Goal: Check status: Check status

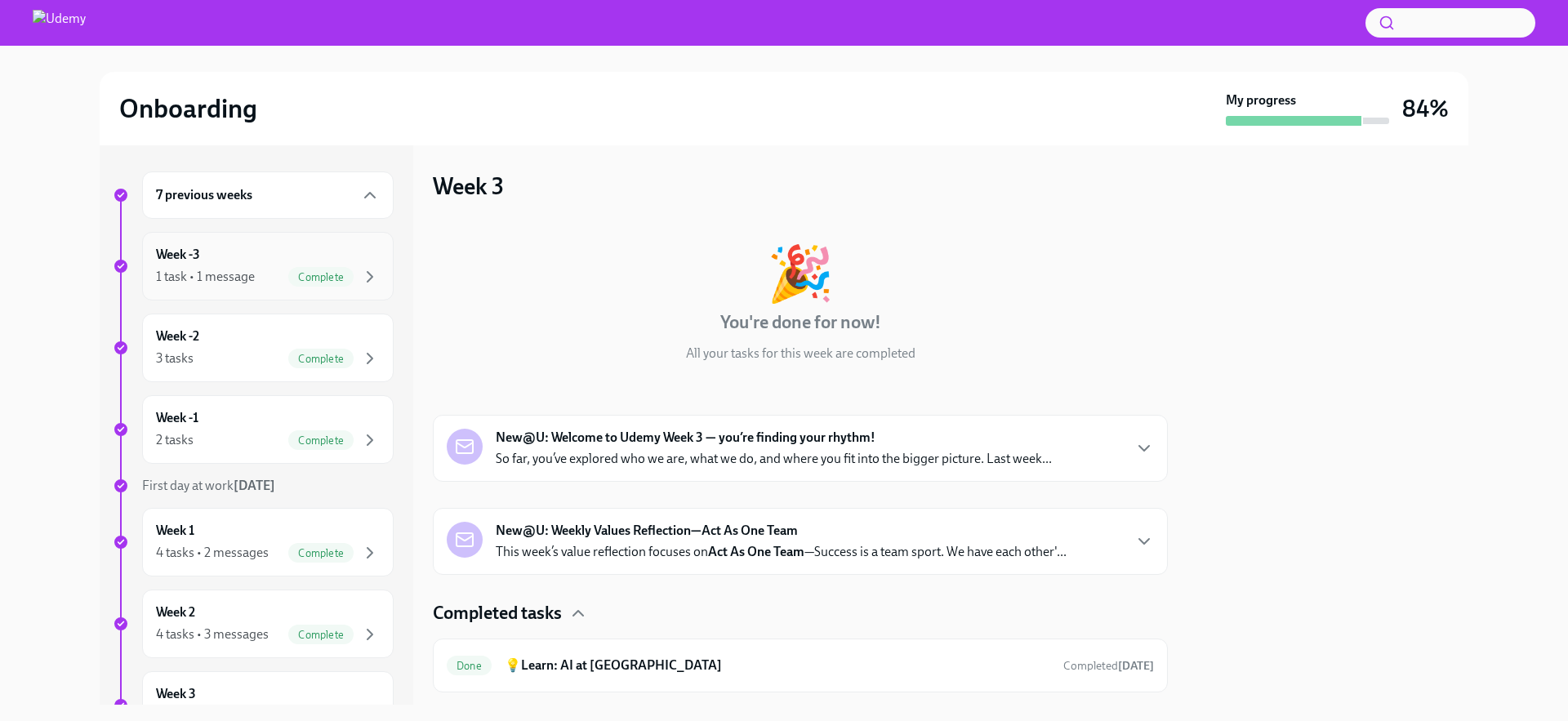
click at [281, 270] on div "1 task • 1 message Complete" at bounding box center [267, 277] width 223 height 20
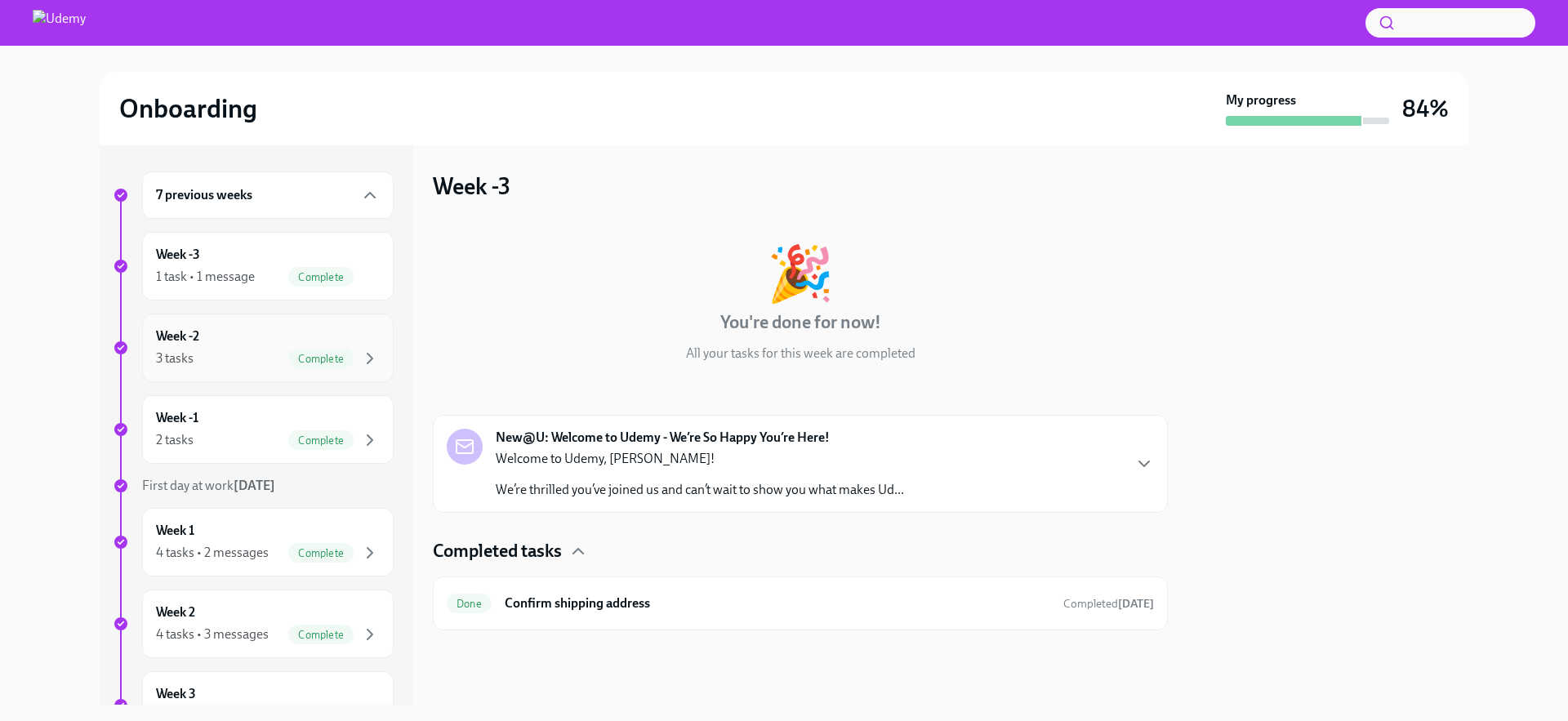
click at [270, 339] on div "Week -2 3 tasks Complete" at bounding box center [267, 348] width 223 height 41
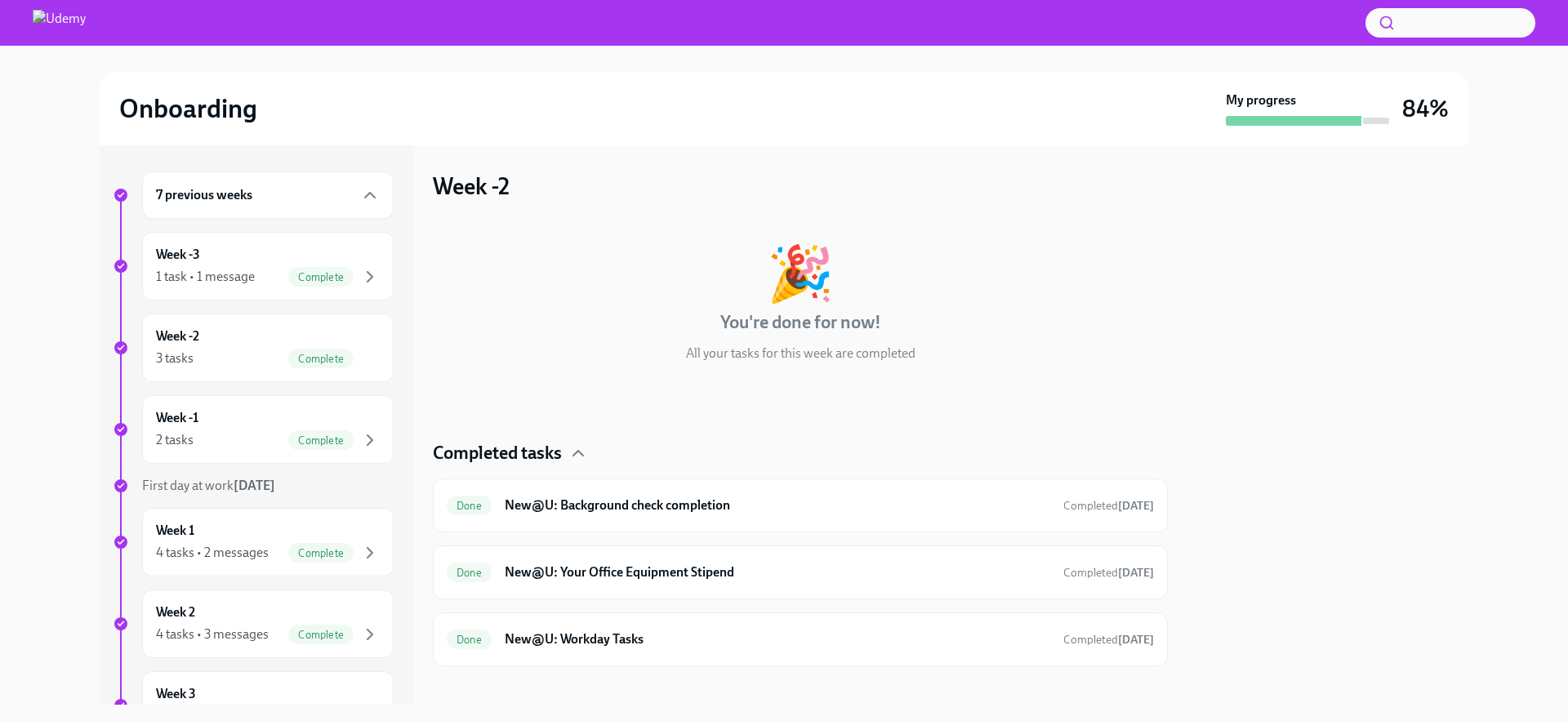
scroll to position [14, 0]
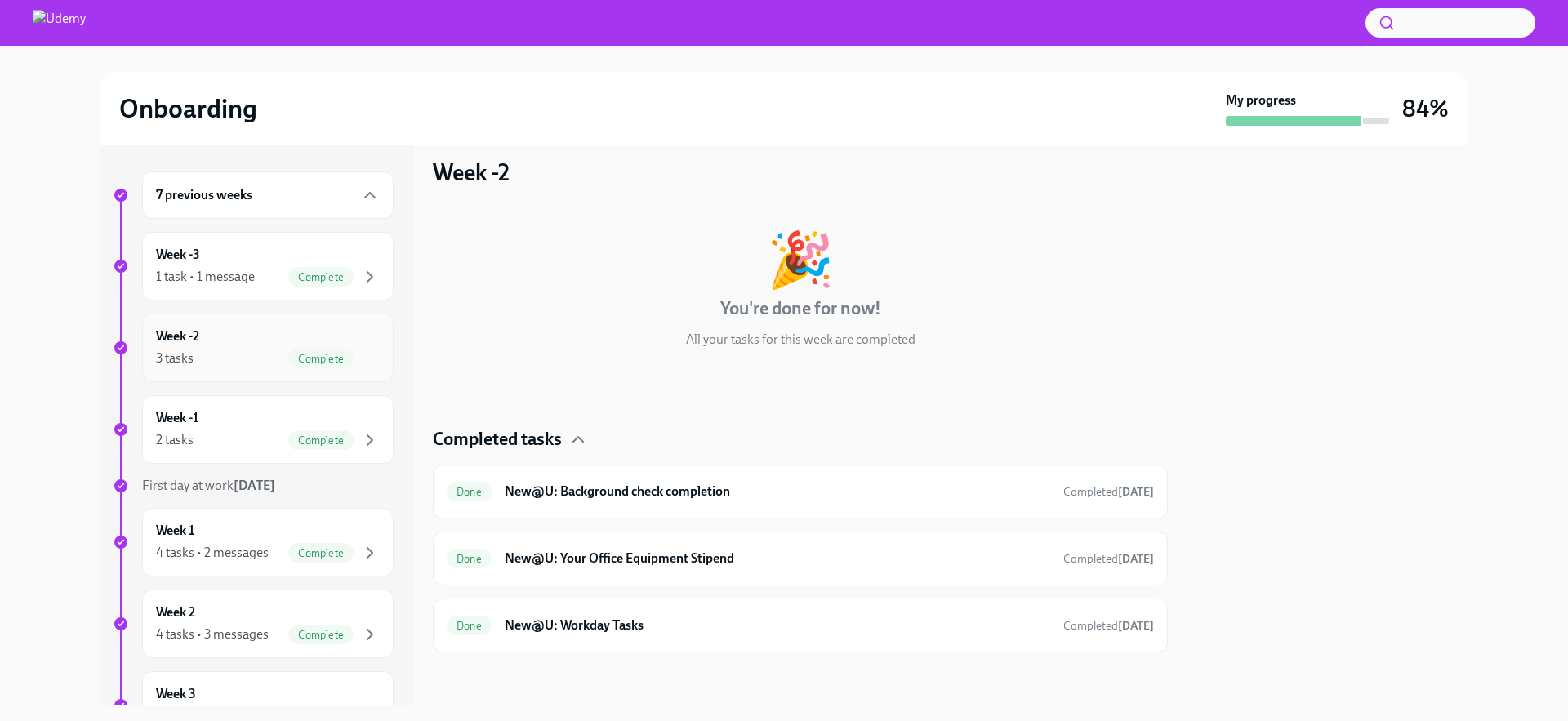
click at [268, 335] on div "Week -2 3 tasks Complete" at bounding box center [267, 348] width 223 height 41
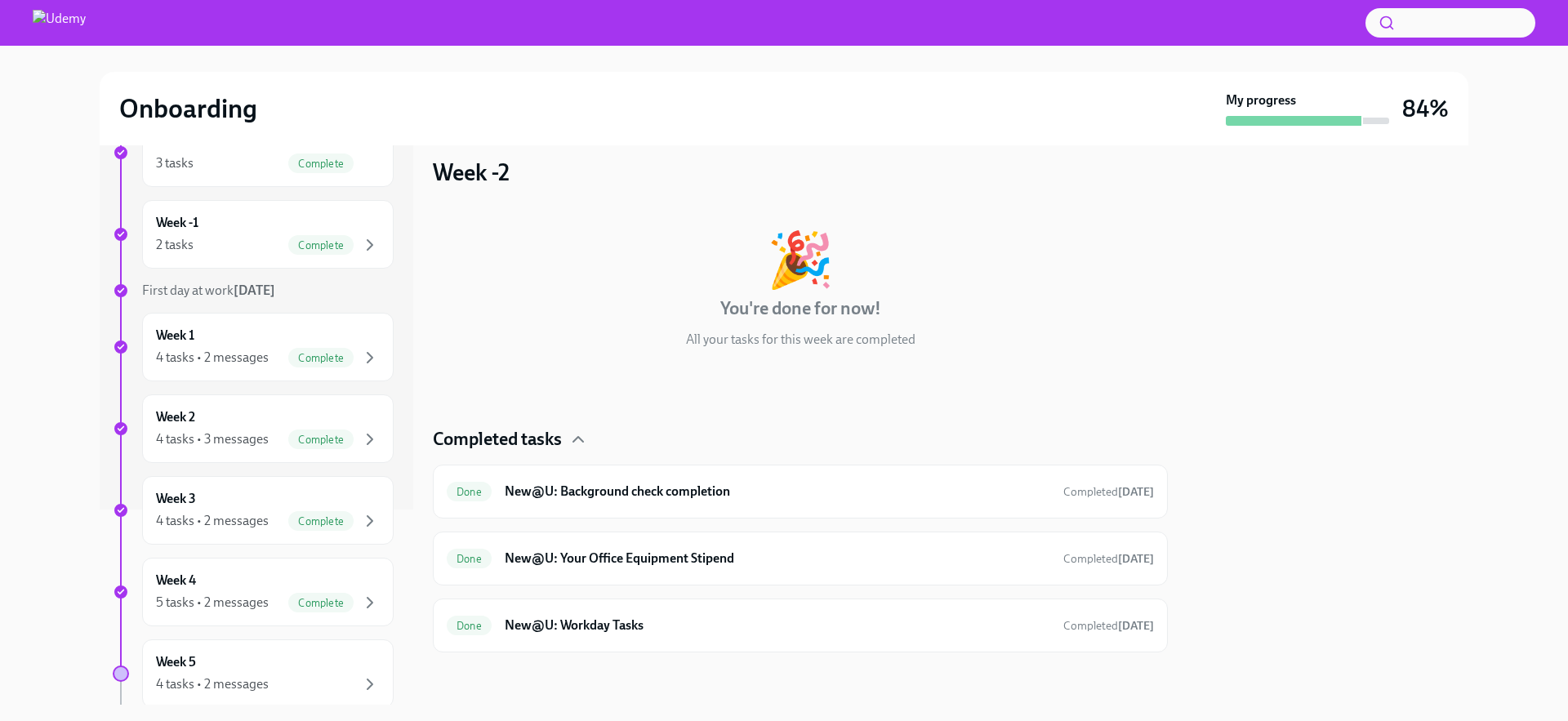
scroll to position [329, 0]
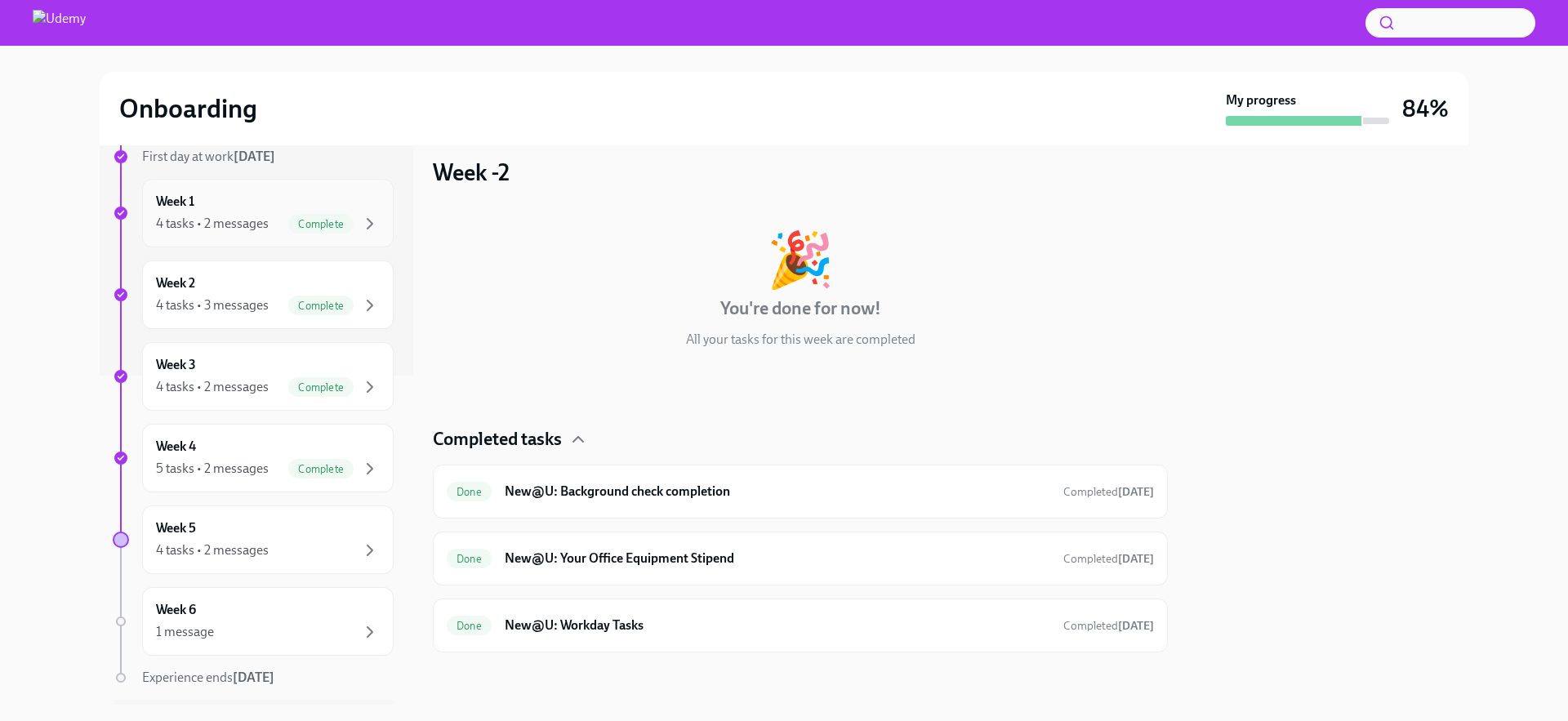
click at [274, 224] on div "4 tasks • 2 messages Complete" at bounding box center [267, 224] width 223 height 20
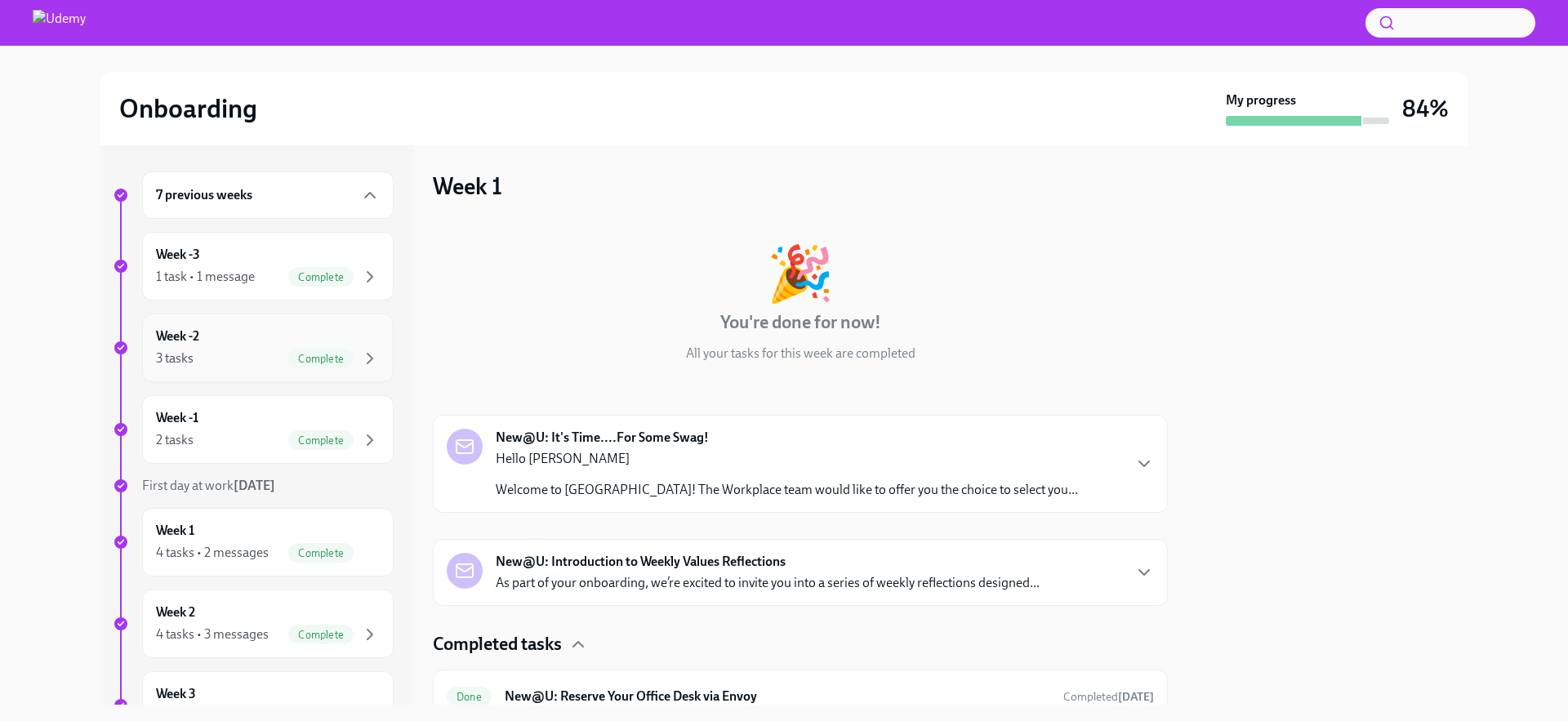
click at [252, 351] on div "3 tasks Complete" at bounding box center [267, 358] width 223 height 20
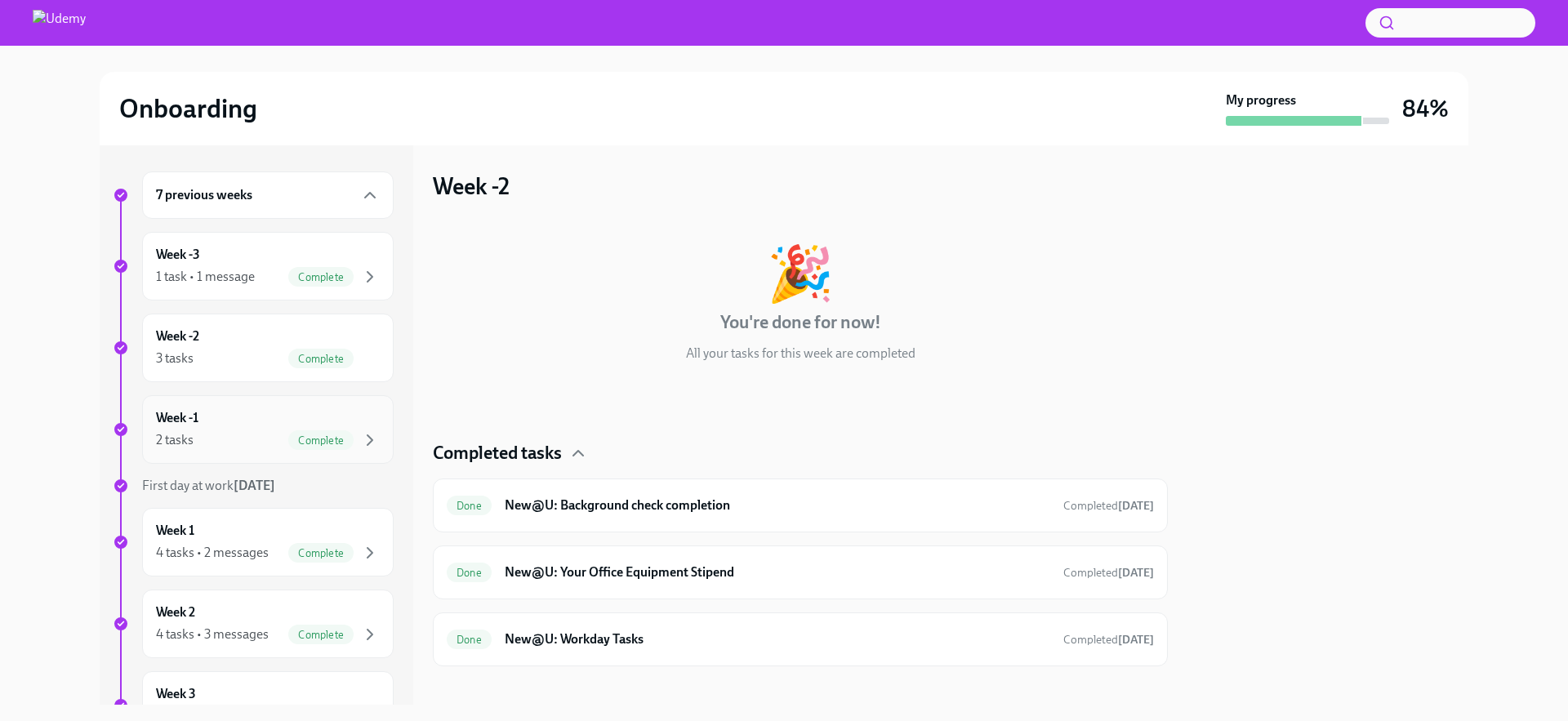
click at [248, 420] on div "Week -1 2 tasks Complete" at bounding box center [267, 430] width 223 height 41
click at [624, 578] on h6 "New@U: Your new computer is ready!" at bounding box center [777, 572] width 545 height 18
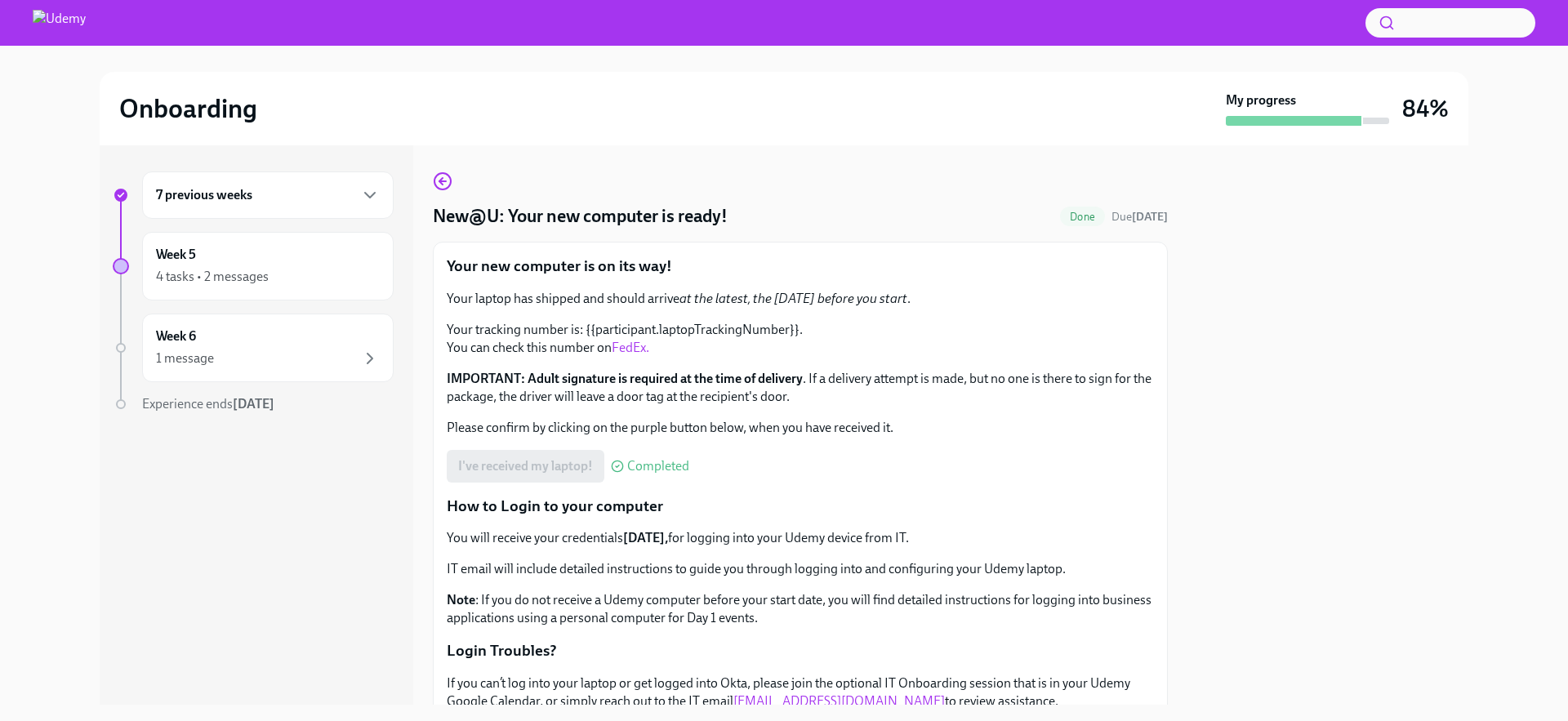
click at [210, 209] on div "7 previous weeks" at bounding box center [267, 195] width 252 height 48
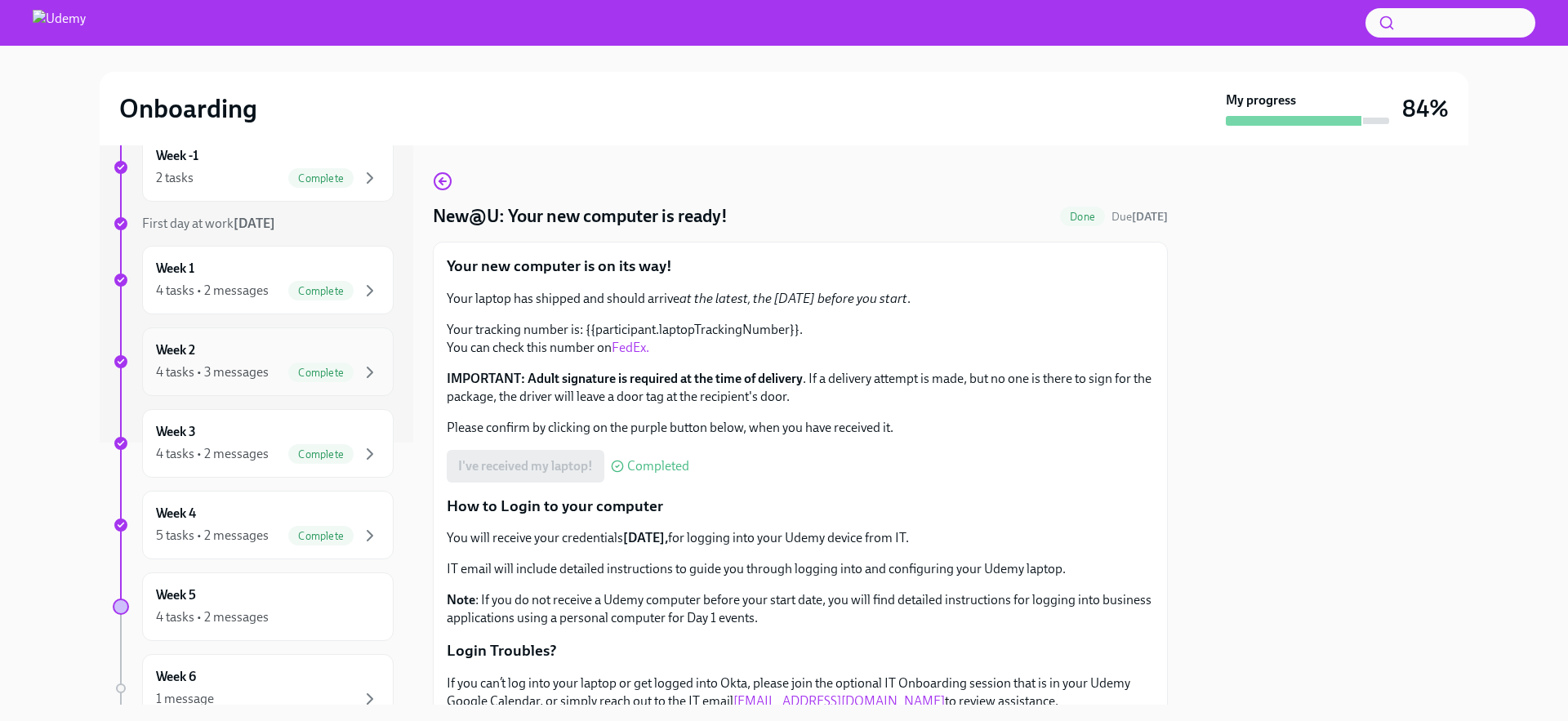
scroll to position [289, 0]
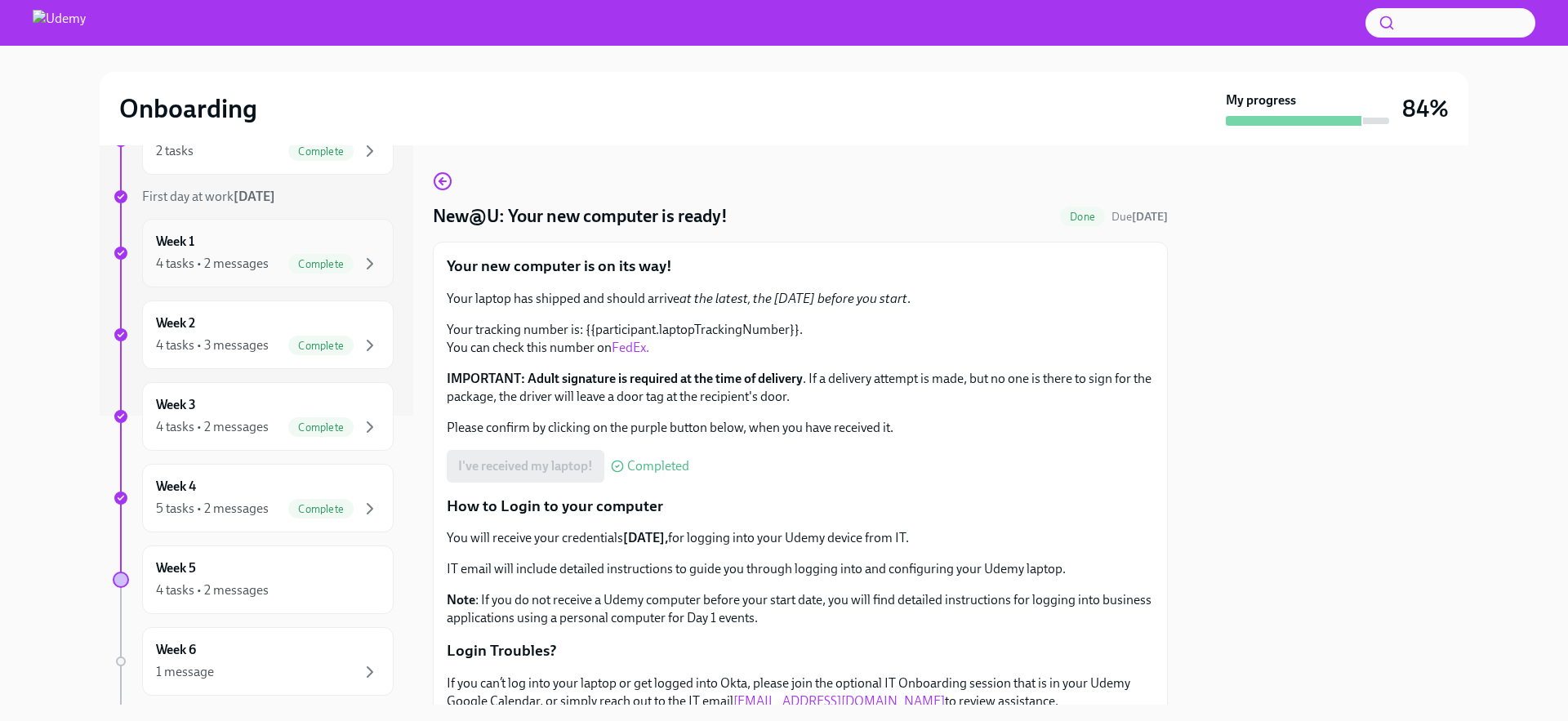
click at [249, 271] on div "4 tasks • 2 messages" at bounding box center [212, 264] width 113 height 18
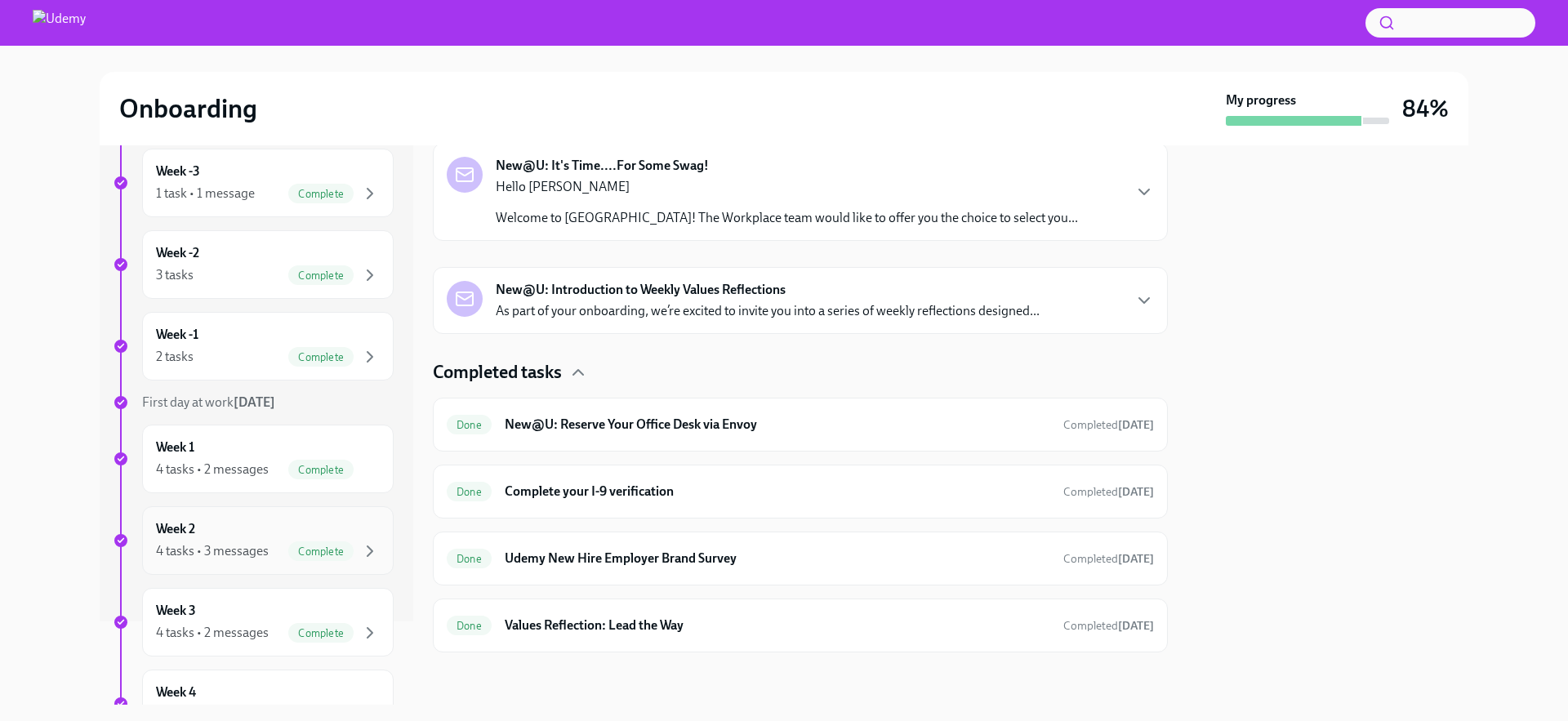
scroll to position [116, 0]
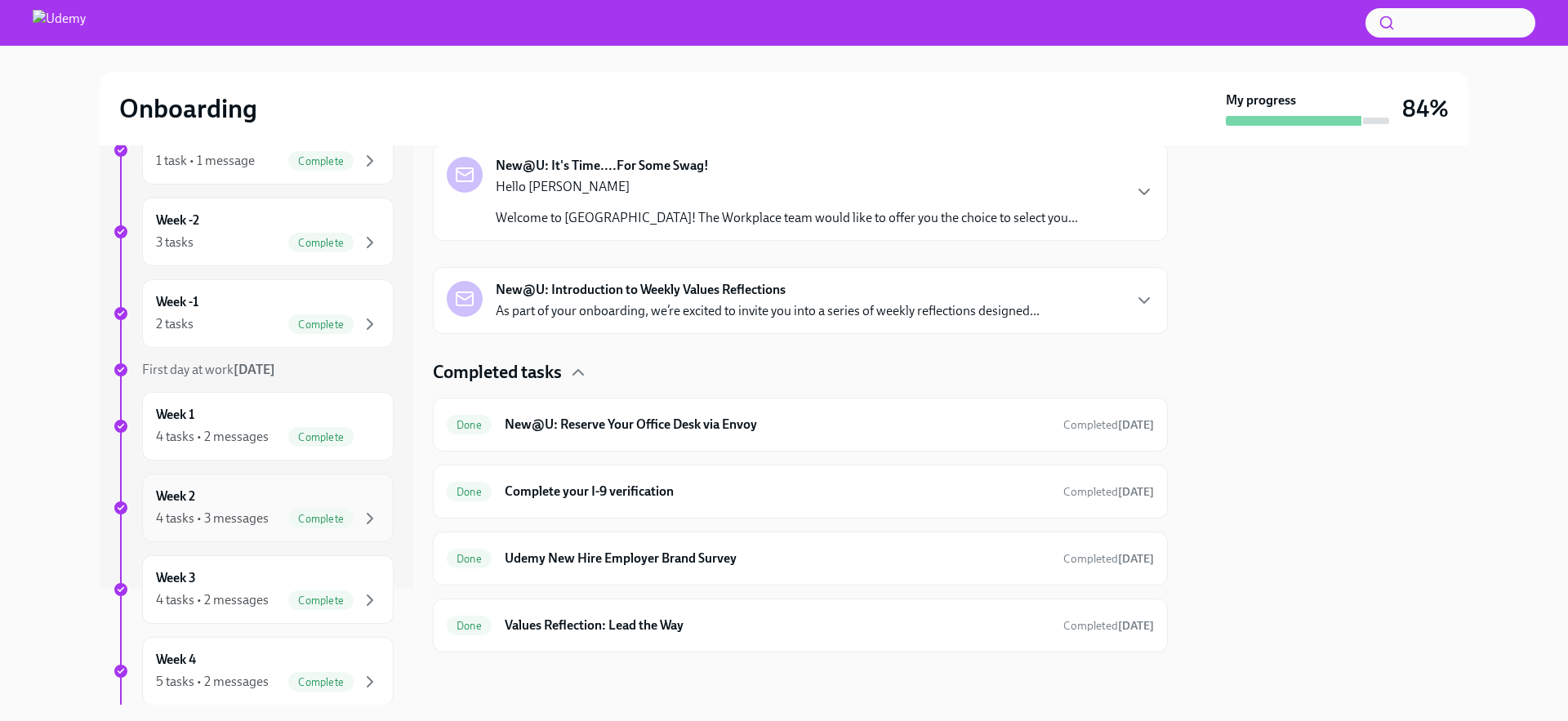
click at [329, 505] on div "Week 2 4 tasks • 3 messages Complete" at bounding box center [267, 508] width 223 height 41
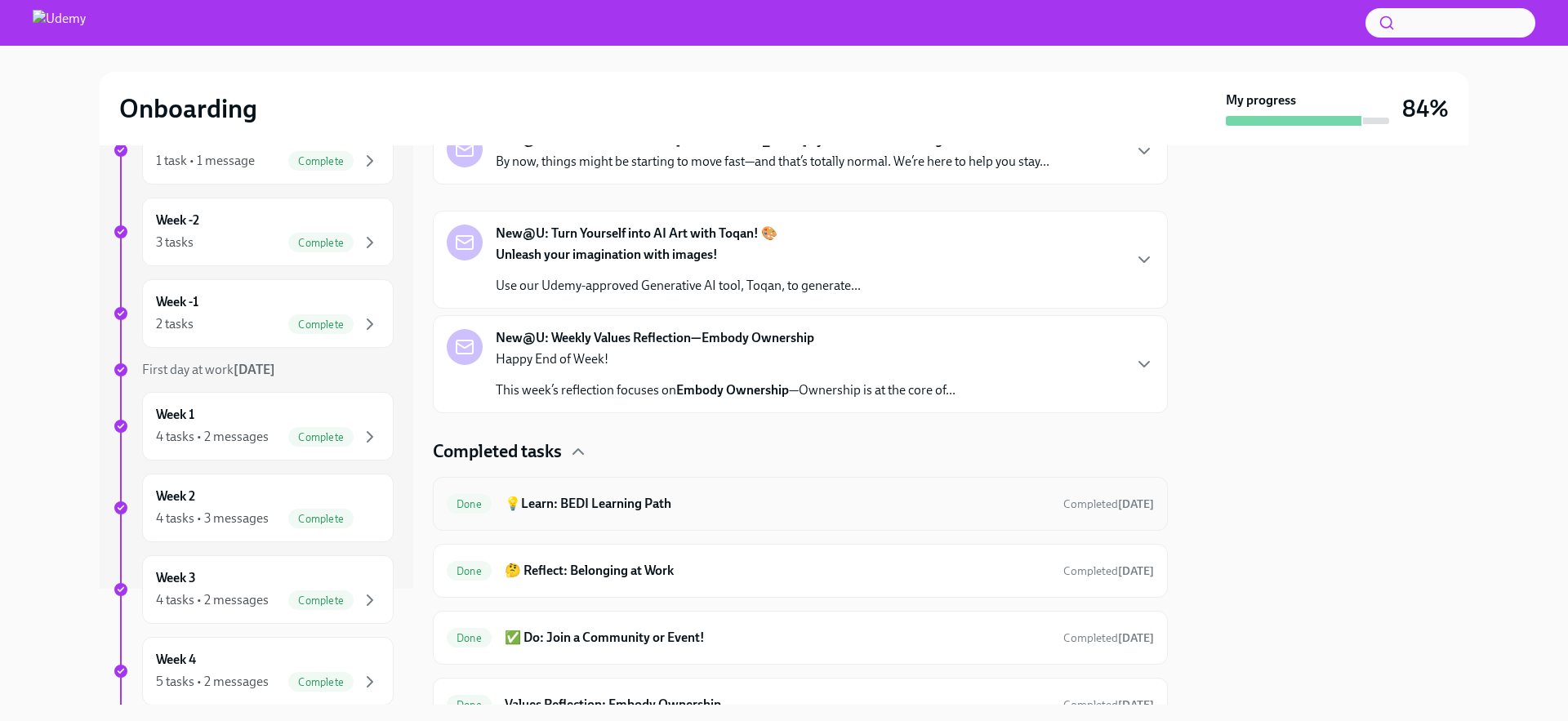
scroll to position [296, 0]
